Goal: Ask a question

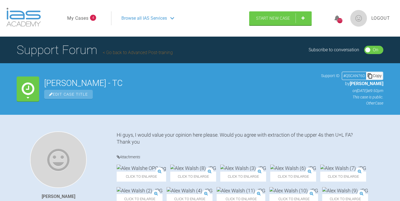
click at [83, 16] on link "My Cases" at bounding box center [77, 18] width 21 height 7
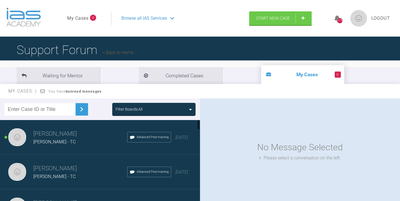
click at [76, 134] on h3 "[PERSON_NAME]" at bounding box center [80, 133] width 94 height 9
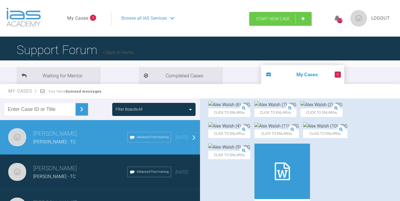
click at [271, 16] on span "Start New Case" at bounding box center [273, 18] width 34 height 5
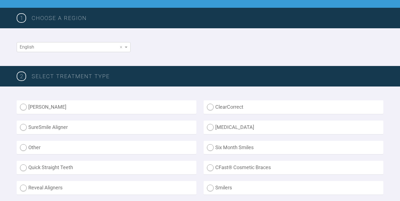
scroll to position [81, 0]
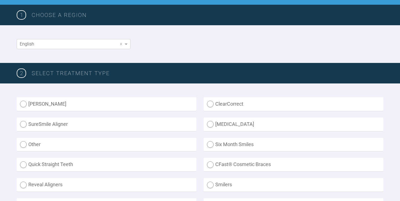
click at [25, 143] on label "Other" at bounding box center [107, 145] width 180 height 14
radio input "true"
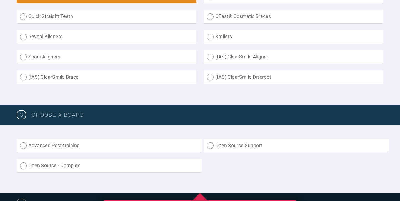
scroll to position [232, 0]
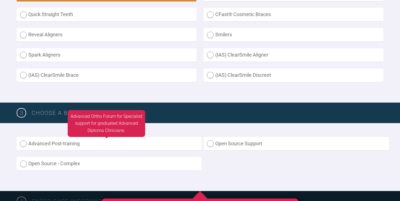
click at [22, 141] on label "Advanced Post-training" at bounding box center [109, 144] width 185 height 14
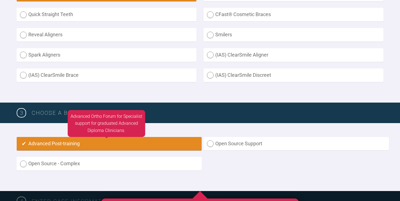
radio input "true"
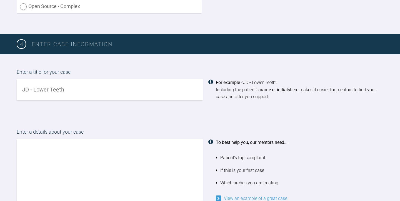
scroll to position [390, 0]
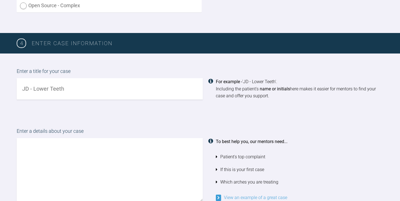
click at [34, 86] on input "text" at bounding box center [110, 88] width 186 height 21
type input "[PERSON_NAME] - TC"
click at [27, 141] on textarea at bounding box center [110, 169] width 186 height 63
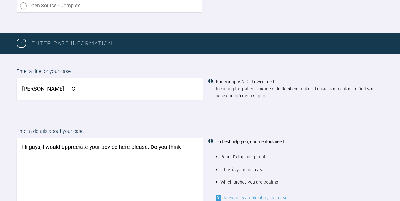
click at [151, 144] on textarea "Hi guys, I would appreciate your advice here please. Do you think" at bounding box center [110, 169] width 186 height 63
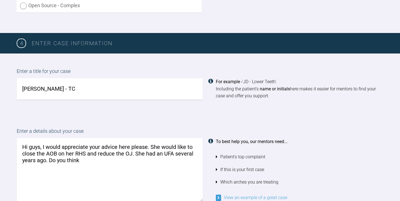
click at [85, 156] on textarea "Hi guys, I would appreciate your advice here please. She would like to close th…" at bounding box center [110, 169] width 186 height 63
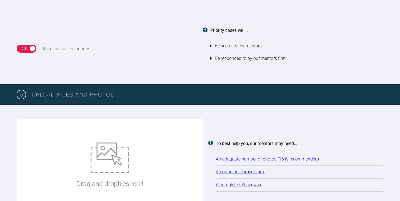
scroll to position [658, 0]
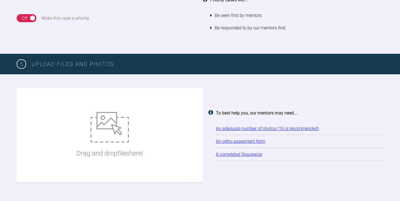
type textarea "Hi guys, I would appreciate your advice here please. She would like to close th…"
click at [109, 130] on img at bounding box center [109, 127] width 38 height 31
type input "C:\fakepath\[PERSON_NAME] (2).JPG"
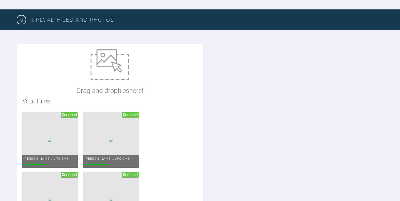
scroll to position [703, 0]
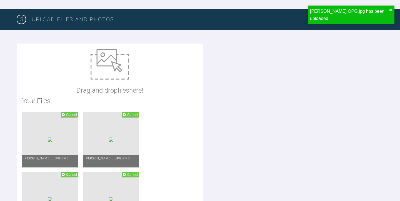
click at [112, 69] on img at bounding box center [109, 64] width 38 height 31
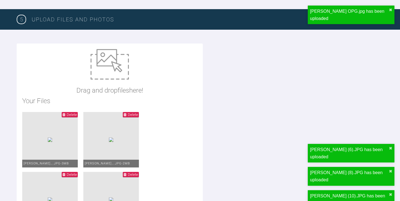
type input "C:\fakepath\[PERSON_NAME] ORTHODONTIC ASSESSMENT.docx"
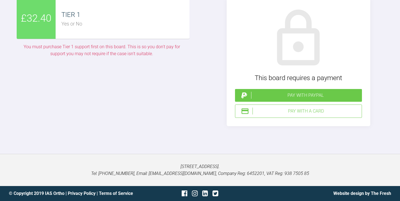
scroll to position [1276, 0]
click at [297, 115] on div "Pay with a Card" at bounding box center [305, 111] width 107 height 7
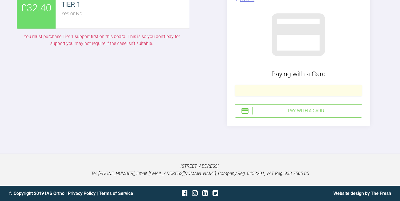
click at [294, 115] on div "Pay with a Card" at bounding box center [305, 110] width 107 height 7
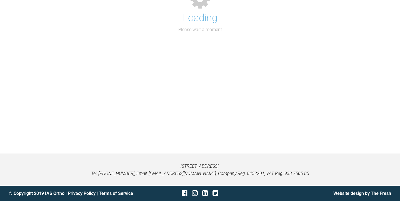
scroll to position [57, 0]
